Goal: Use online tool/utility: Utilize a website feature to perform a specific function

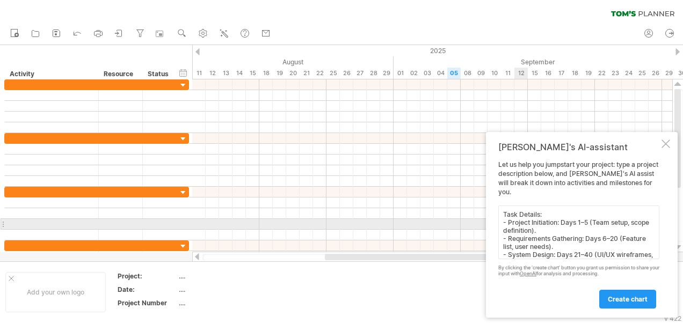
scroll to position [109, 0]
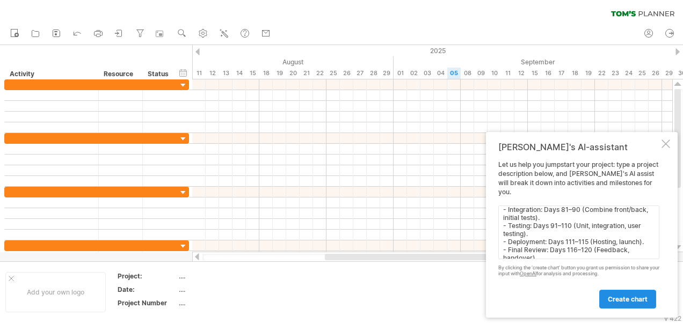
type textarea "Task Details: - Project Initiation: Days 1–5 (Team setup, scope definition). - …"
click at [638, 299] on span "create chart" at bounding box center [628, 299] width 40 height 8
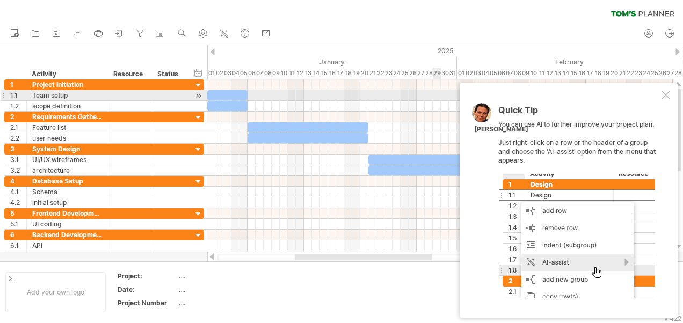
click at [666, 96] on div at bounding box center [665, 95] width 9 height 9
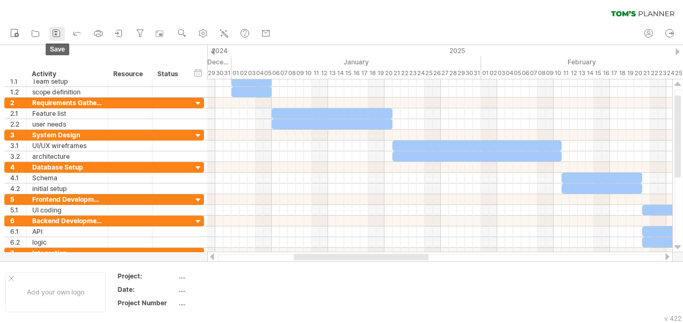
click at [55, 30] on icon at bounding box center [56, 33] width 7 height 7
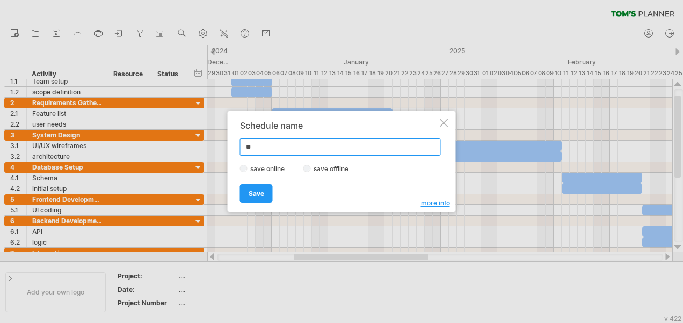
type input "*"
type input "**********"
click at [311, 166] on label "save offline" at bounding box center [334, 169] width 47 height 8
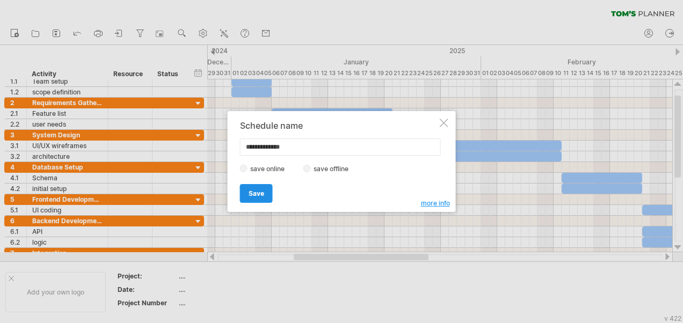
click at [262, 187] on link "Save" at bounding box center [256, 193] width 33 height 19
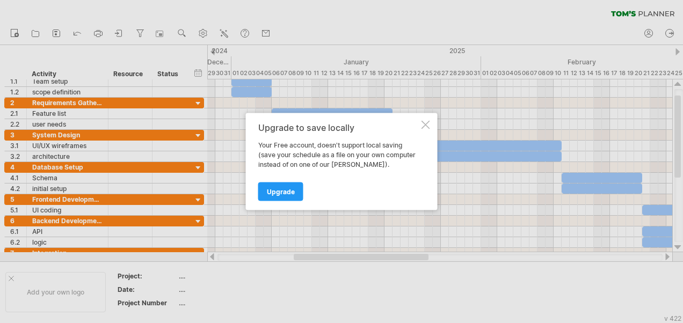
click at [426, 125] on div at bounding box center [425, 125] width 9 height 9
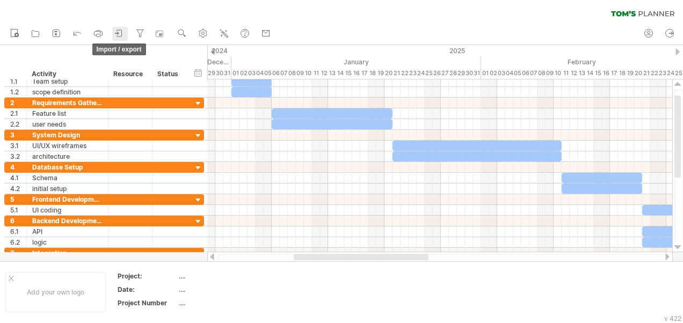
click at [120, 32] on icon at bounding box center [119, 33] width 11 height 11
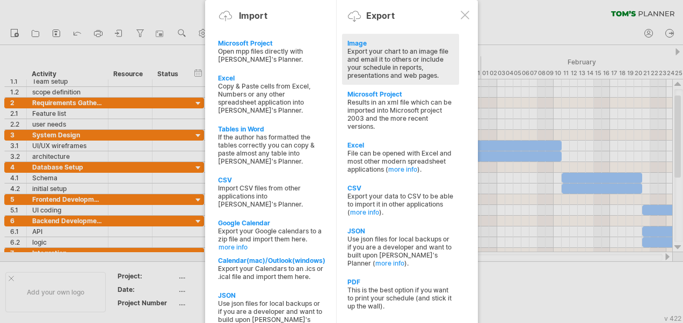
click at [407, 59] on div "Export your chart to an image file and email it to others or include your sched…" at bounding box center [400, 63] width 106 height 32
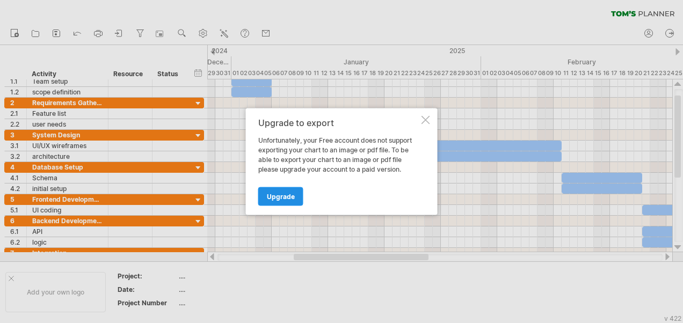
click at [291, 187] on link "Upgrade" at bounding box center [280, 196] width 45 height 19
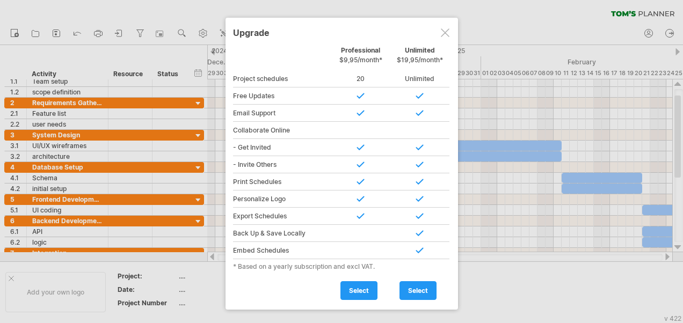
click at [447, 35] on div at bounding box center [445, 32] width 9 height 9
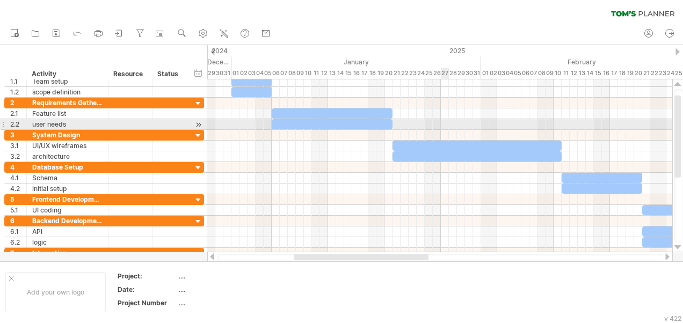
click at [441, 120] on div at bounding box center [439, 124] width 465 height 11
